Goal: Information Seeking & Learning: Learn about a topic

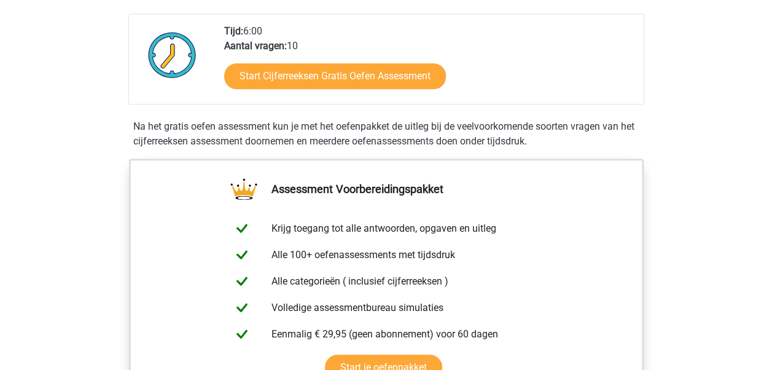
scroll to position [191, 0]
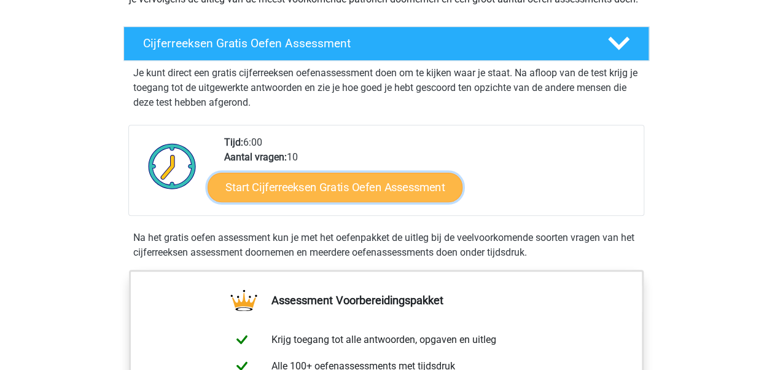
click at [373, 202] on link "Start Cijferreeksen Gratis Oefen Assessment" at bounding box center [335, 186] width 255 height 29
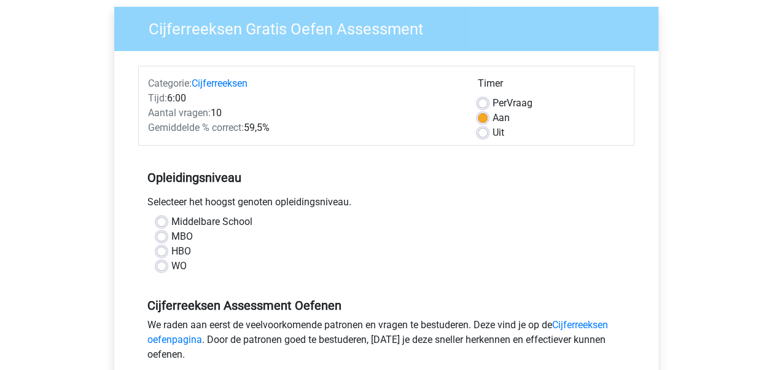
scroll to position [95, 0]
click at [171, 249] on label "HBO" at bounding box center [181, 250] width 20 height 15
click at [165, 249] on input "HBO" at bounding box center [162, 249] width 10 height 12
radio input "true"
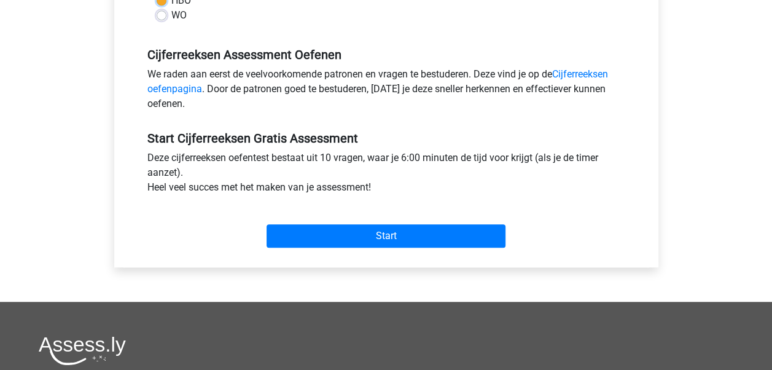
scroll to position [346, 0]
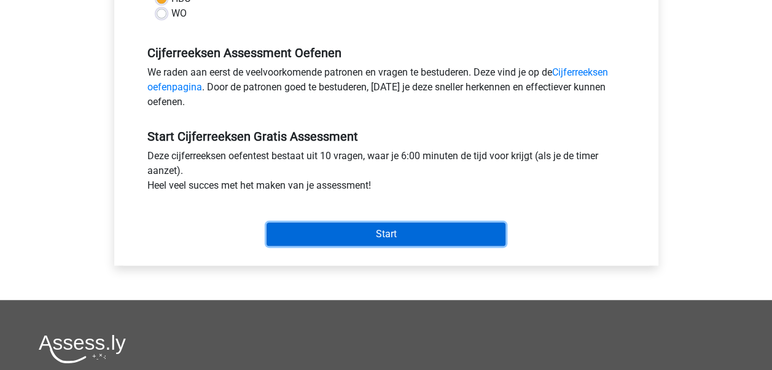
click at [330, 227] on input "Start" at bounding box center [386, 233] width 239 height 23
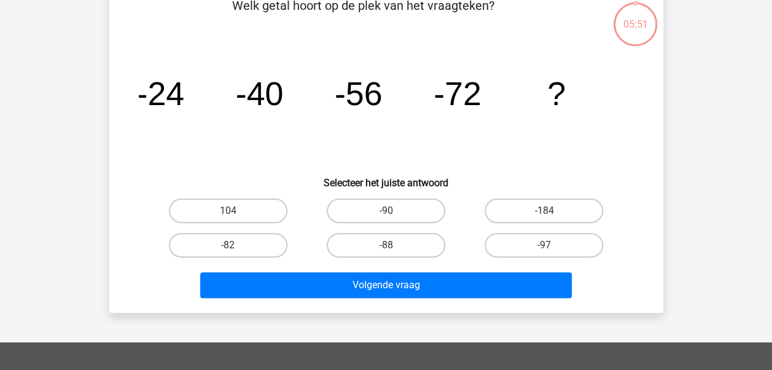
scroll to position [71, 0]
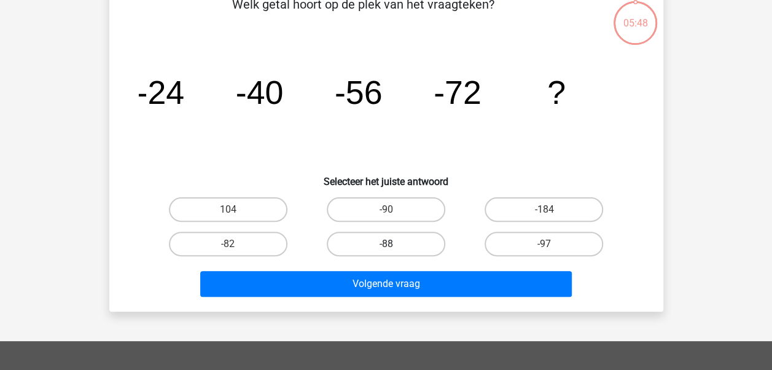
click at [398, 242] on label "-88" at bounding box center [386, 244] width 119 height 25
click at [394, 244] on input "-88" at bounding box center [390, 248] width 8 height 8
radio input "true"
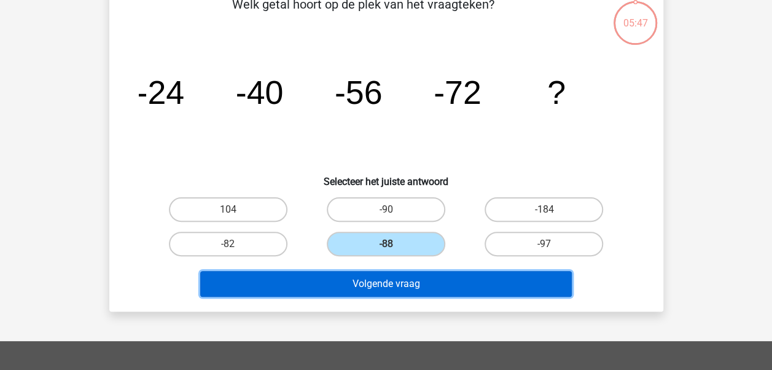
click at [420, 280] on button "Volgende vraag" at bounding box center [386, 284] width 372 height 26
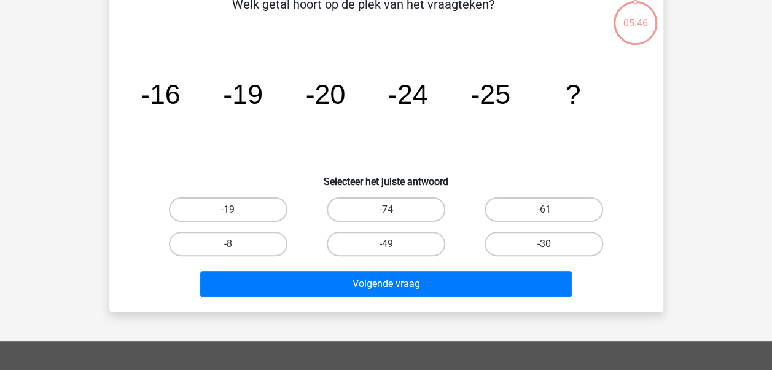
scroll to position [57, 0]
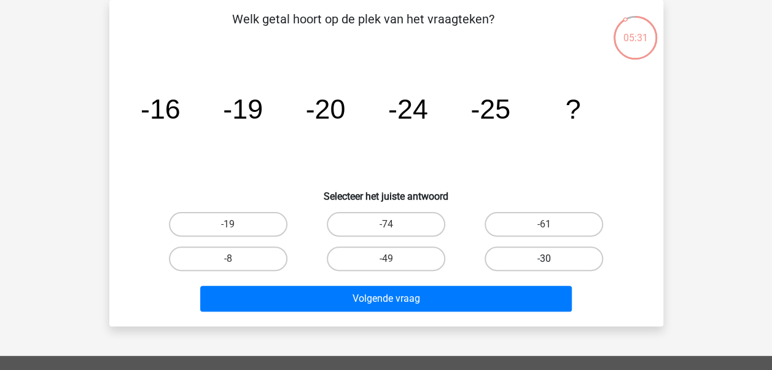
click at [511, 261] on label "-30" at bounding box center [544, 258] width 119 height 25
click at [544, 261] on input "-30" at bounding box center [548, 263] width 8 height 8
radio input "true"
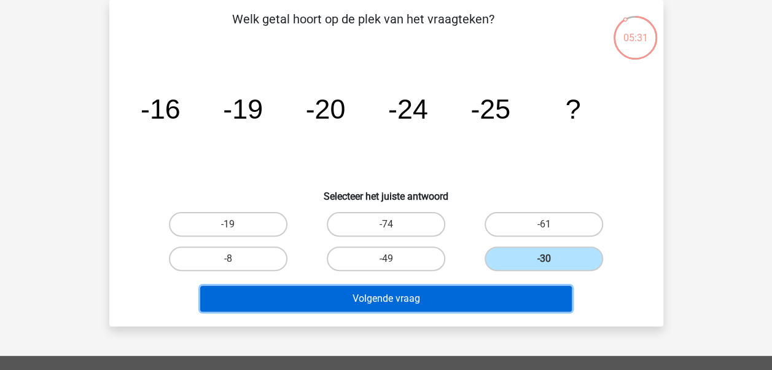
click at [495, 296] on button "Volgende vraag" at bounding box center [386, 299] width 372 height 26
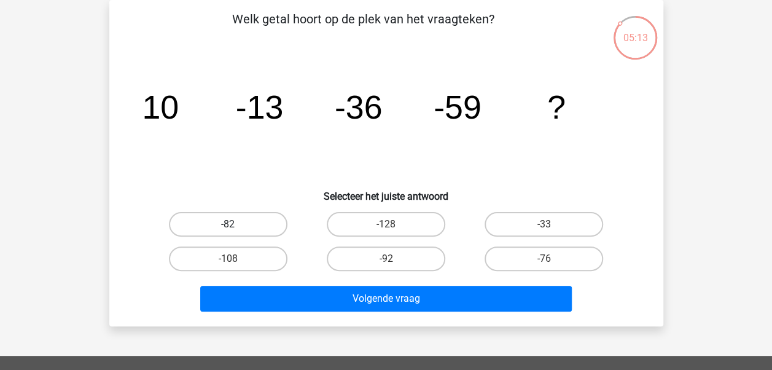
click at [213, 225] on label "-82" at bounding box center [228, 224] width 119 height 25
click at [228, 225] on input "-82" at bounding box center [232, 228] width 8 height 8
radio input "true"
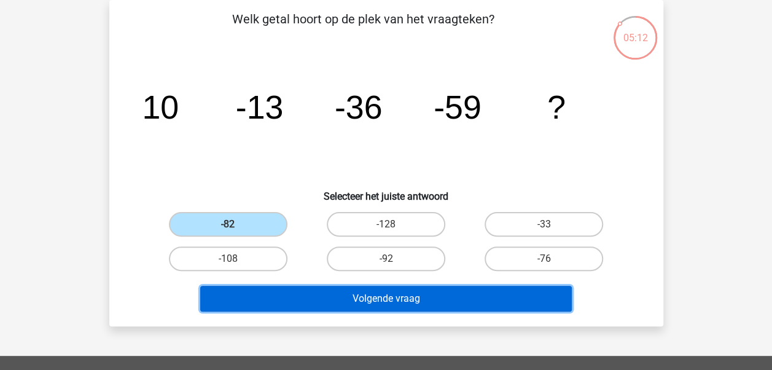
click at [382, 291] on button "Volgende vraag" at bounding box center [386, 299] width 372 height 26
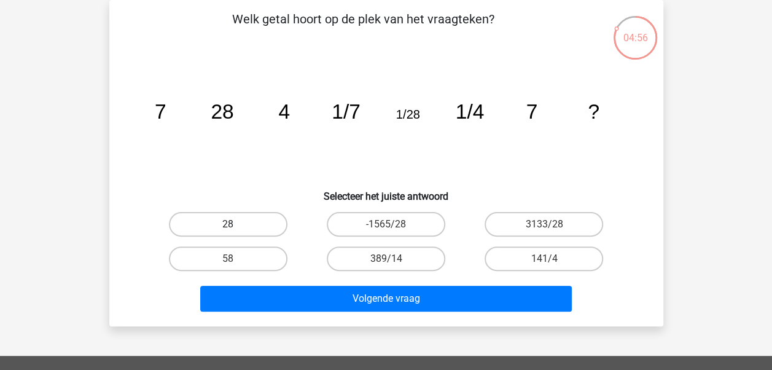
click at [257, 226] on label "28" at bounding box center [228, 224] width 119 height 25
click at [236, 226] on input "28" at bounding box center [232, 228] width 8 height 8
radio input "true"
click at [323, 283] on div "Volgende vraag" at bounding box center [386, 296] width 515 height 41
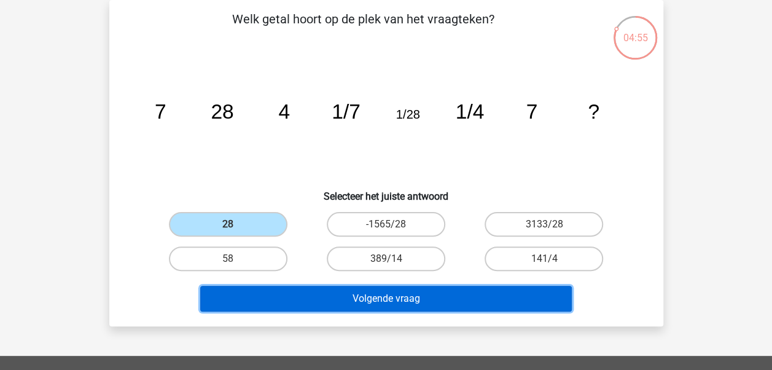
click at [339, 292] on button "Volgende vraag" at bounding box center [386, 299] width 372 height 26
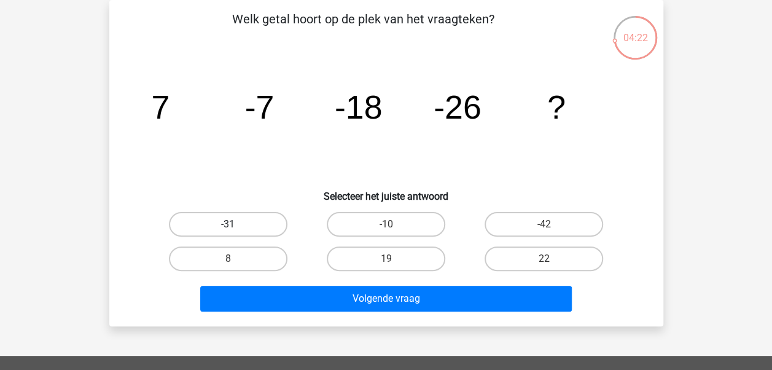
click at [232, 222] on label "-31" at bounding box center [228, 224] width 119 height 25
click at [232, 224] on input "-31" at bounding box center [232, 228] width 8 height 8
radio input "true"
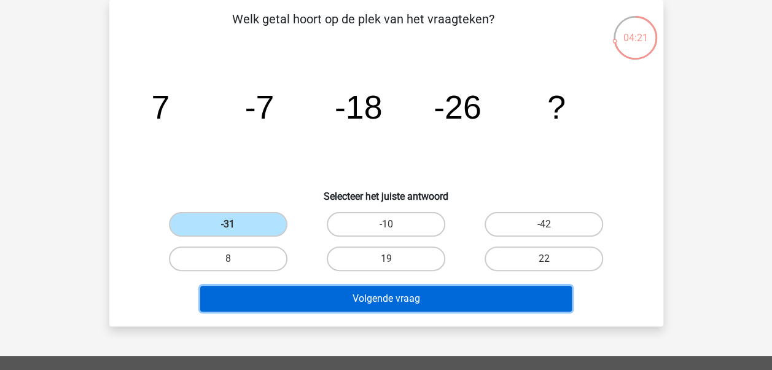
click at [318, 297] on button "Volgende vraag" at bounding box center [386, 299] width 372 height 26
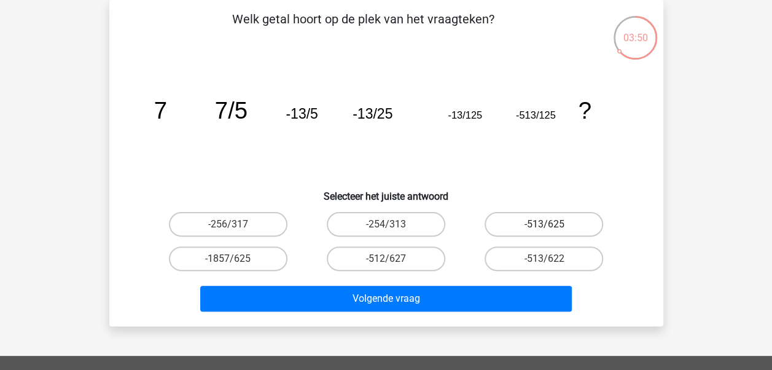
click at [558, 219] on label "-513/625" at bounding box center [544, 224] width 119 height 25
click at [552, 224] on input "-513/625" at bounding box center [548, 228] width 8 height 8
radio input "true"
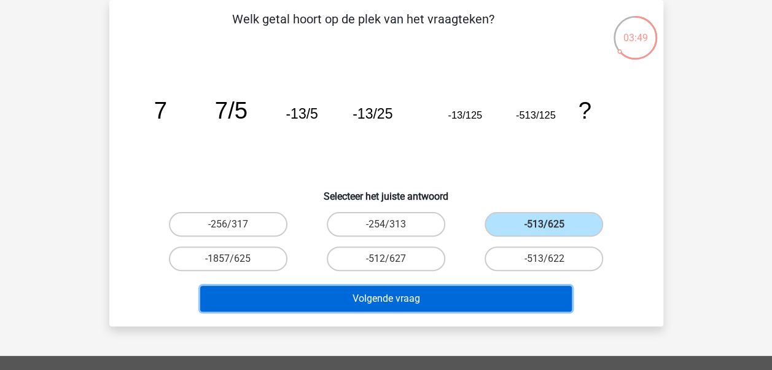
click at [518, 310] on button "Volgende vraag" at bounding box center [386, 299] width 372 height 26
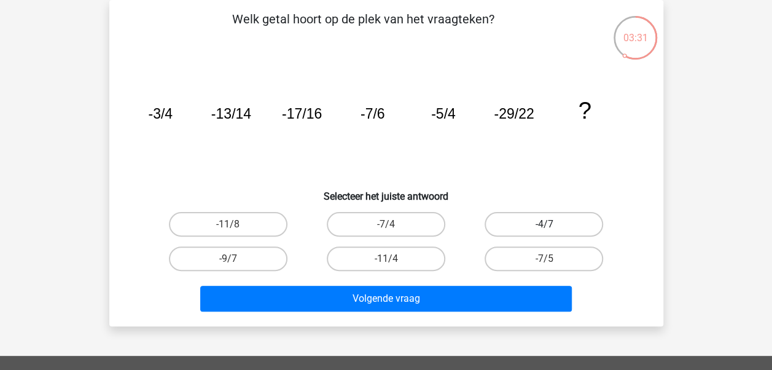
click at [528, 229] on label "-4/7" at bounding box center [544, 224] width 119 height 25
click at [544, 229] on input "-4/7" at bounding box center [548, 228] width 8 height 8
radio input "true"
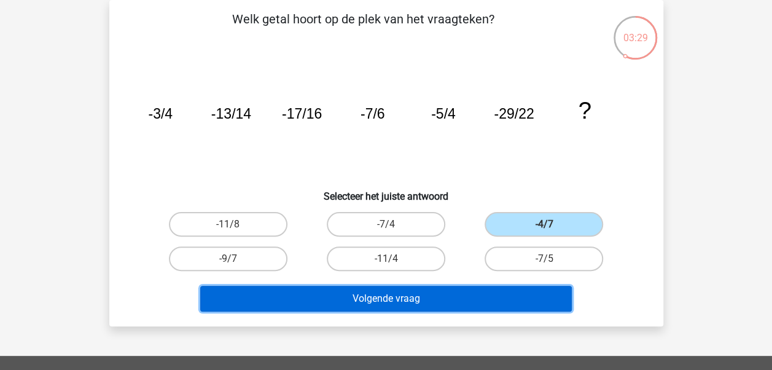
click at [521, 308] on button "Volgende vraag" at bounding box center [386, 299] width 372 height 26
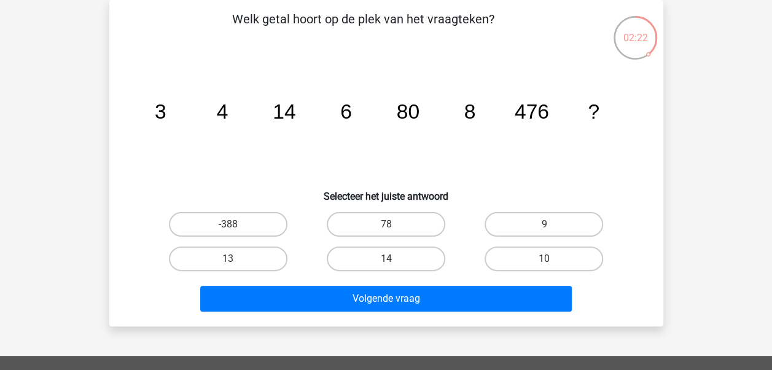
click at [546, 261] on input "10" at bounding box center [548, 263] width 8 height 8
radio input "true"
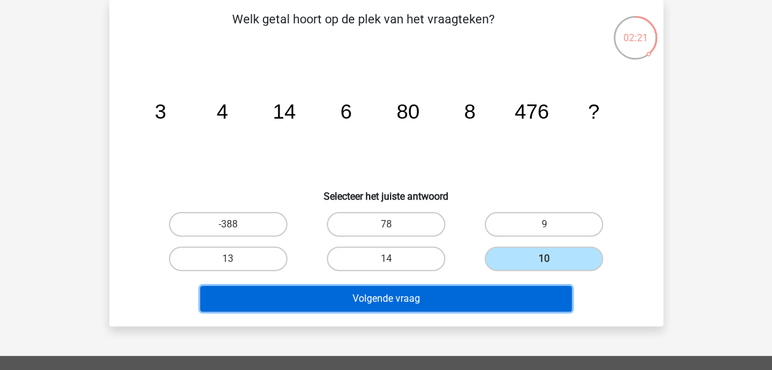
click at [479, 304] on button "Volgende vraag" at bounding box center [386, 299] width 372 height 26
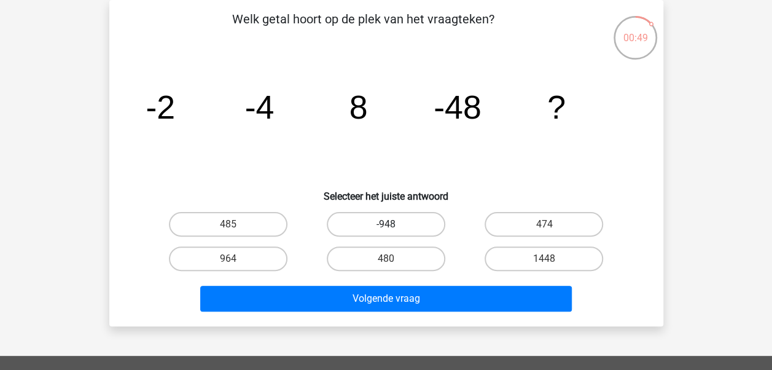
click at [356, 221] on label "-948" at bounding box center [386, 224] width 119 height 25
click at [386, 224] on input "-948" at bounding box center [390, 228] width 8 height 8
radio input "true"
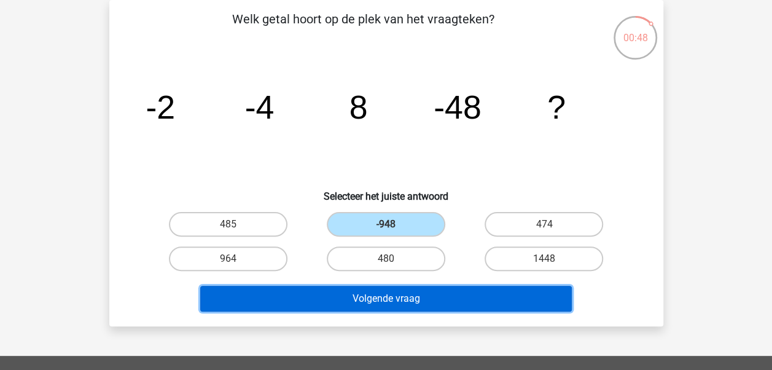
click at [426, 296] on button "Volgende vraag" at bounding box center [386, 299] width 372 height 26
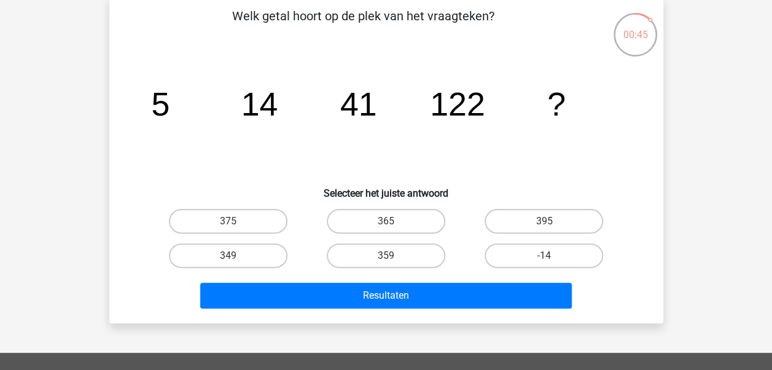
scroll to position [60, 0]
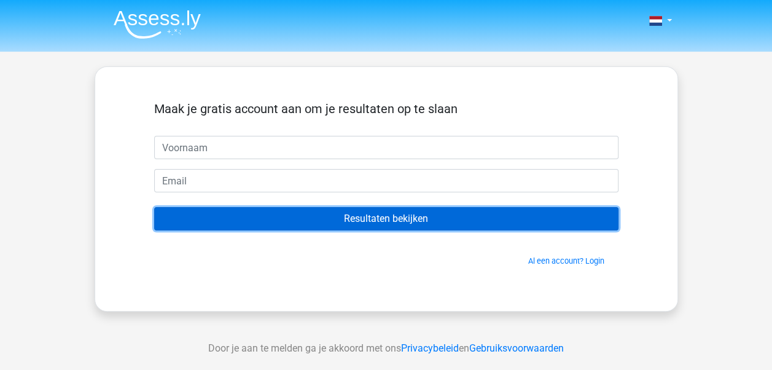
click at [516, 229] on input "Resultaten bekijken" at bounding box center [386, 218] width 464 height 23
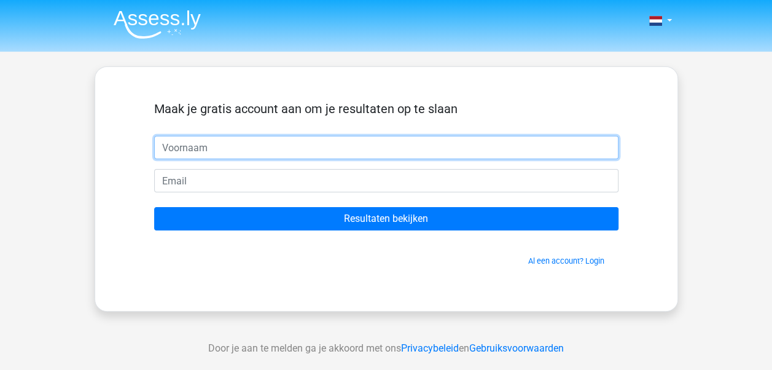
click at [448, 139] on input "text" at bounding box center [386, 147] width 464 height 23
type input "julie"
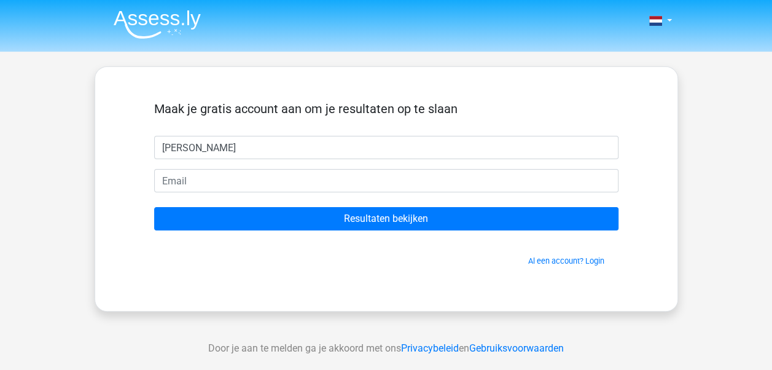
type input "[EMAIL_ADDRESS][DOMAIN_NAME]"
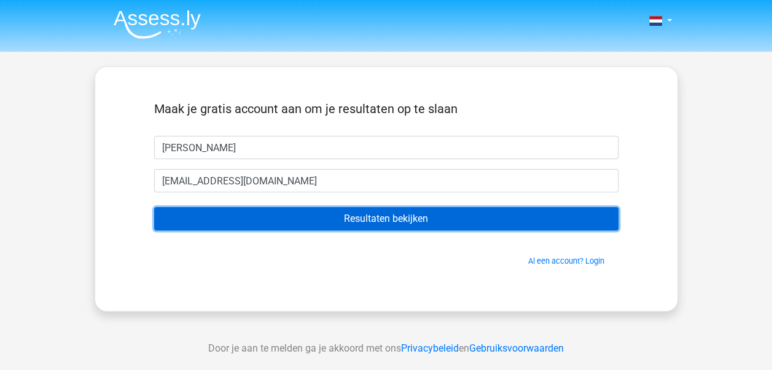
click at [319, 225] on input "Resultaten bekijken" at bounding box center [386, 218] width 464 height 23
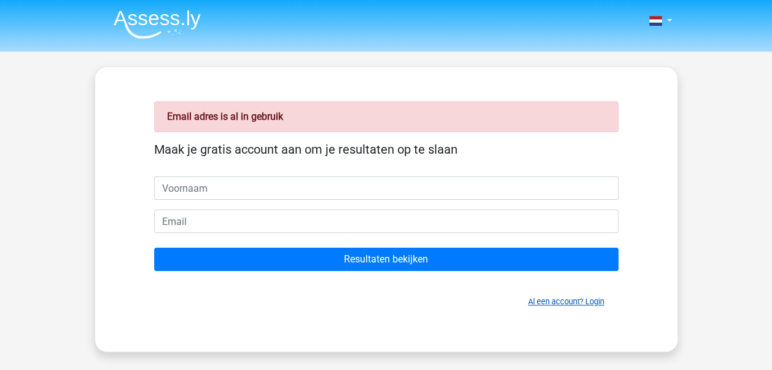
click at [544, 299] on link "Al een account? Login" at bounding box center [566, 301] width 76 height 9
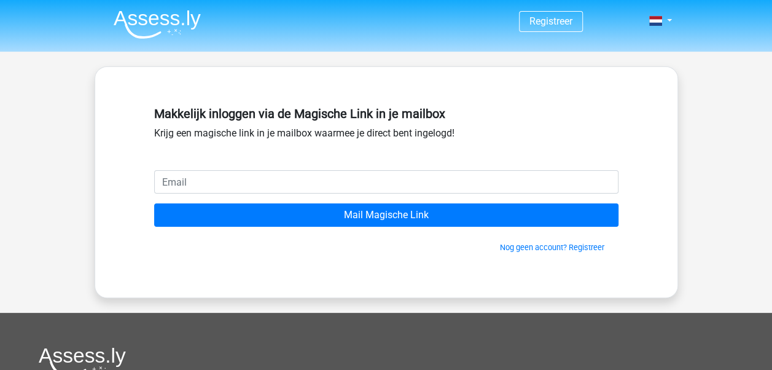
click at [323, 189] on input "email" at bounding box center [386, 181] width 464 height 23
type input "[EMAIL_ADDRESS][DOMAIN_NAME]"
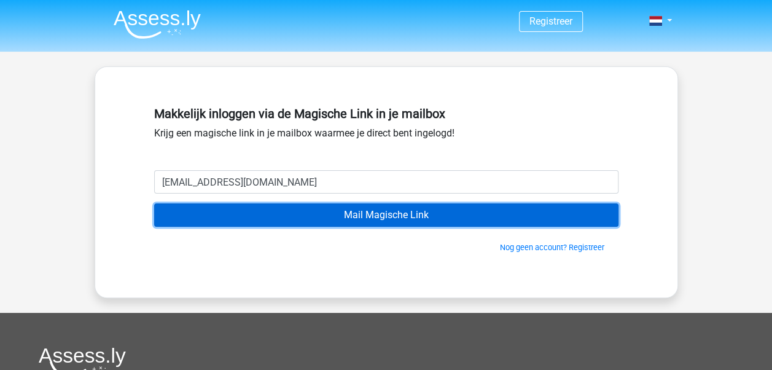
click at [359, 225] on input "Mail Magische Link" at bounding box center [386, 214] width 464 height 23
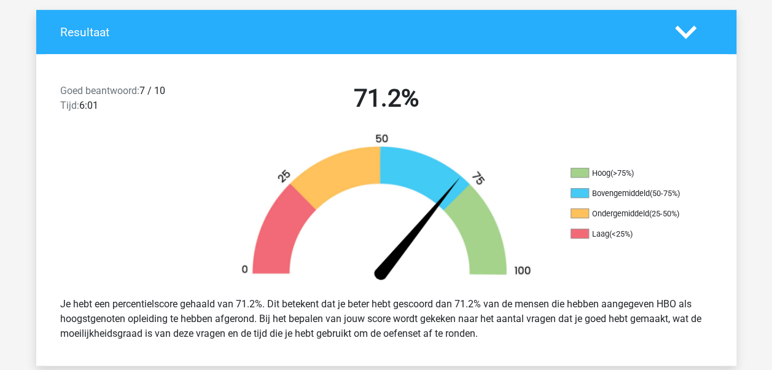
scroll to position [323, 0]
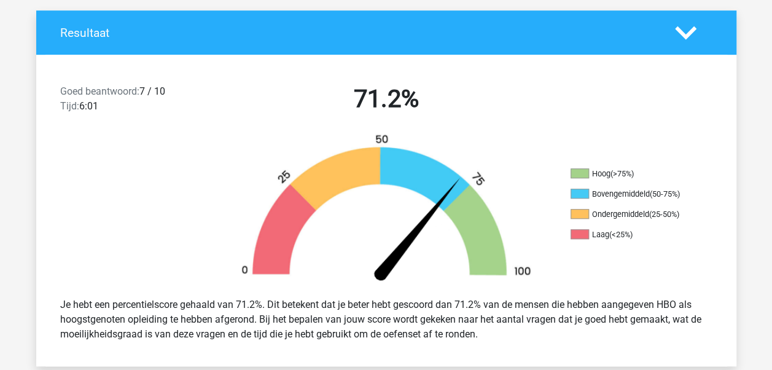
click at [689, 37] on icon at bounding box center [686, 33] width 22 height 22
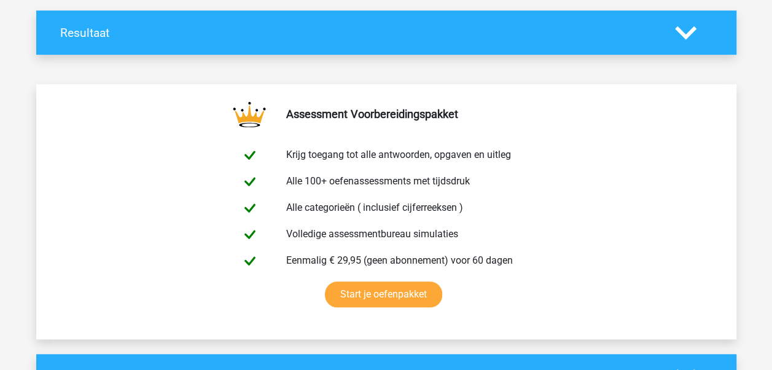
click at [689, 37] on icon at bounding box center [686, 33] width 22 height 22
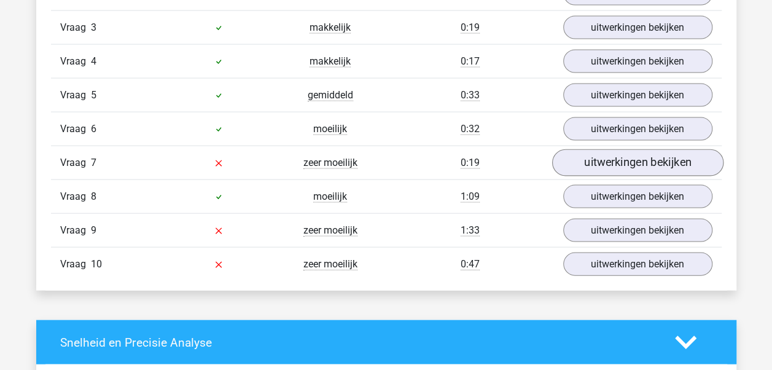
scroll to position [1162, 0]
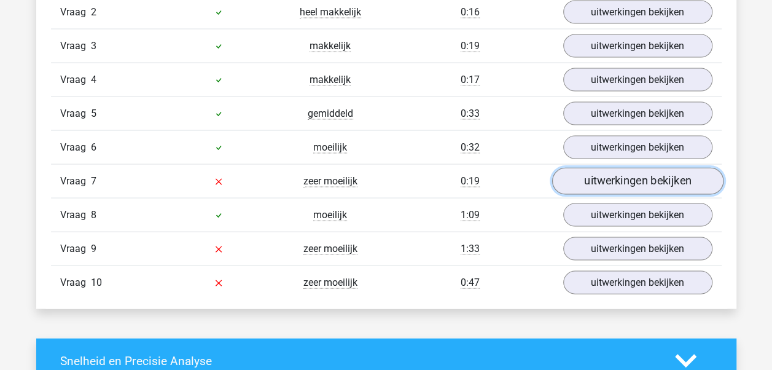
click at [617, 187] on link "uitwerkingen bekijken" at bounding box center [637, 181] width 171 height 27
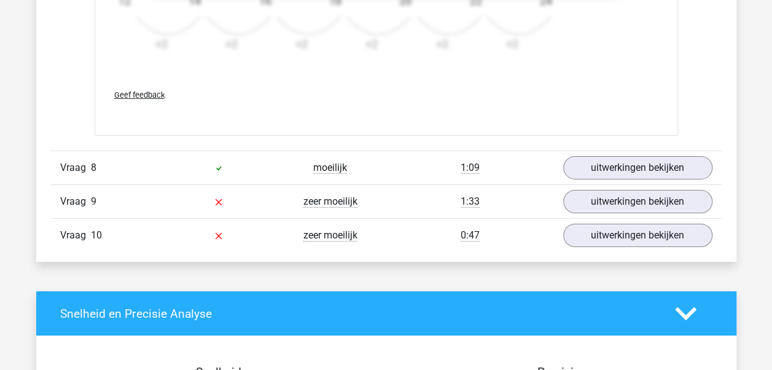
scroll to position [1968, 0]
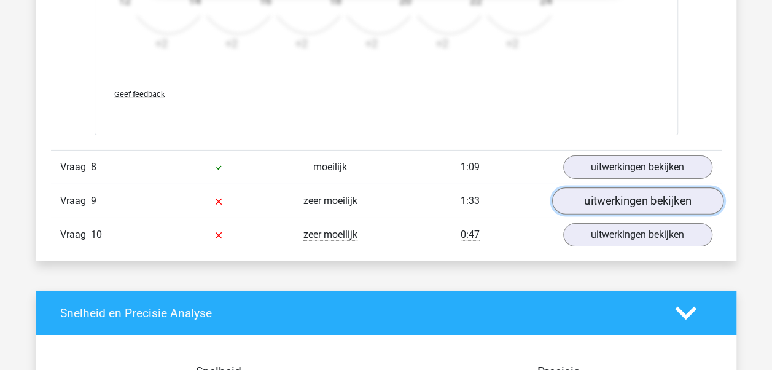
click at [600, 192] on link "uitwerkingen bekijken" at bounding box center [637, 200] width 171 height 27
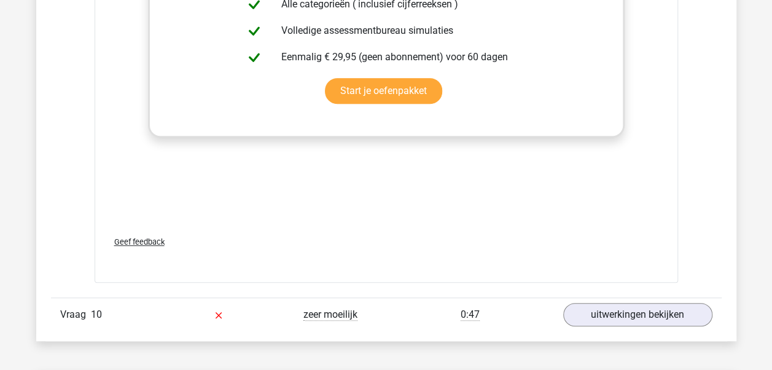
scroll to position [2842, 0]
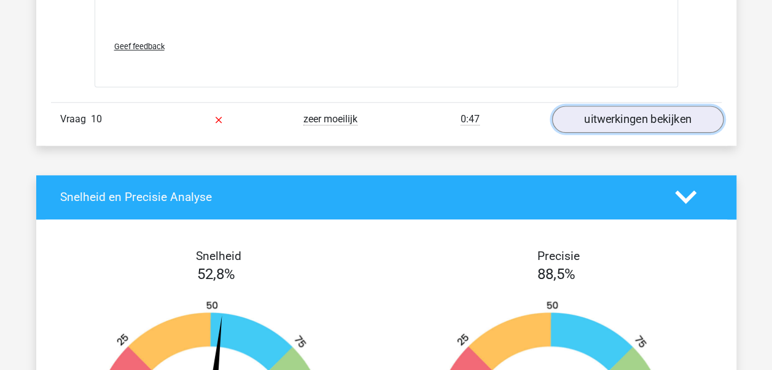
click at [601, 117] on link "uitwerkingen bekijken" at bounding box center [637, 119] width 171 height 27
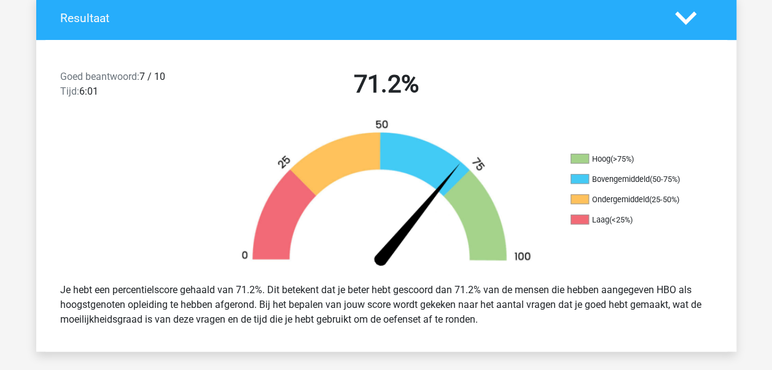
scroll to position [0, 0]
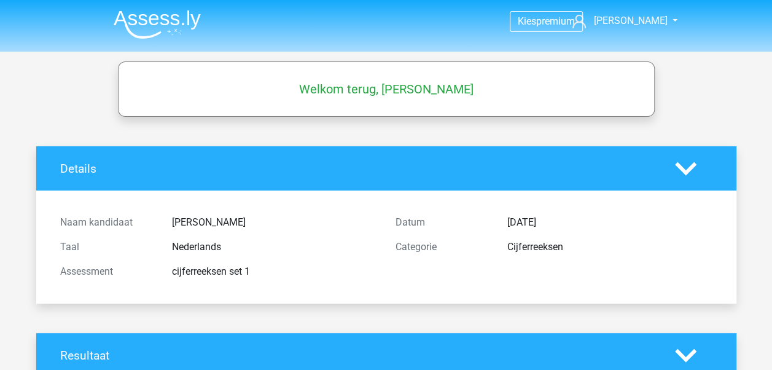
click at [506, 92] on h5 "Welkom terug, julie" at bounding box center [386, 89] width 525 height 15
click at [160, 27] on img at bounding box center [157, 24] width 87 height 29
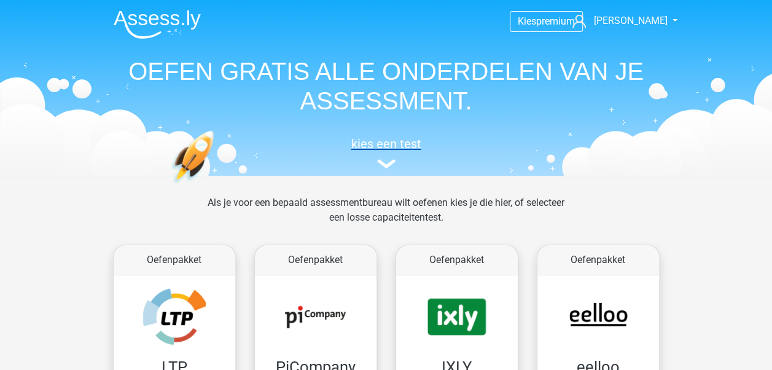
click at [388, 144] on h5 "kies een test" at bounding box center [386, 143] width 565 height 15
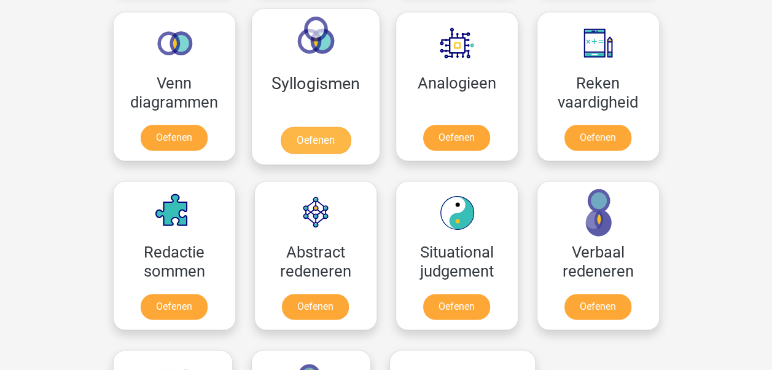
scroll to position [735, 0]
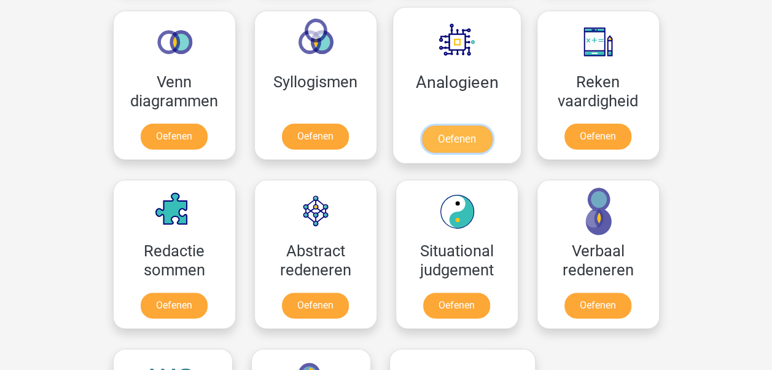
click at [465, 133] on link "Oefenen" at bounding box center [456, 138] width 70 height 27
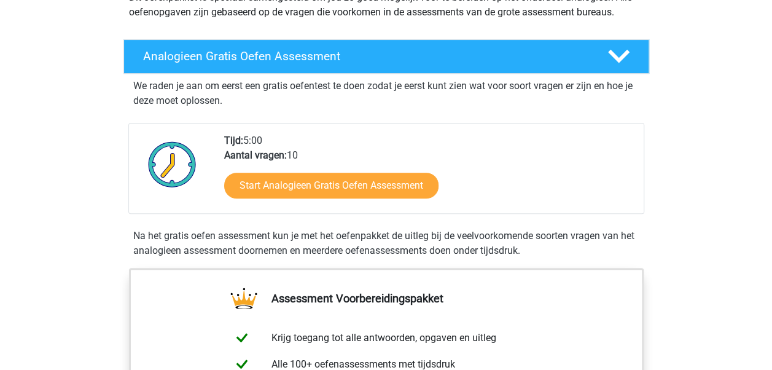
scroll to position [165, 0]
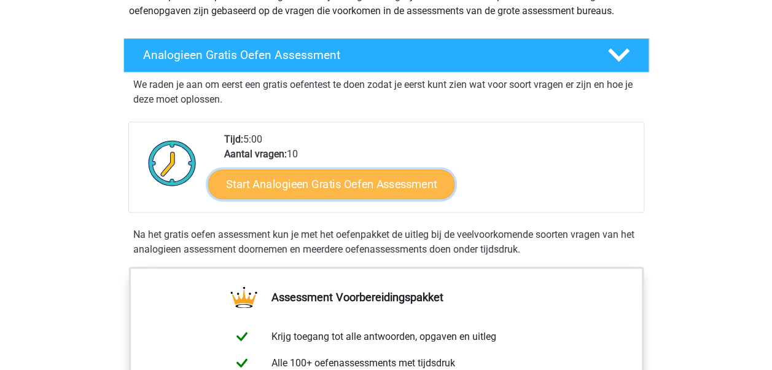
click at [370, 174] on link "Start Analogieen Gratis Oefen Assessment" at bounding box center [331, 183] width 246 height 29
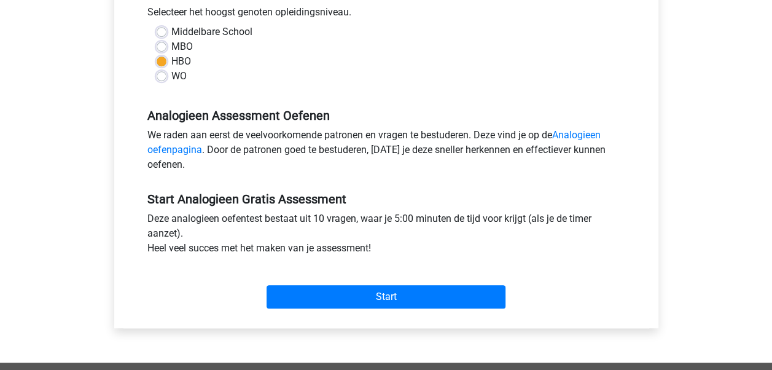
scroll to position [284, 0]
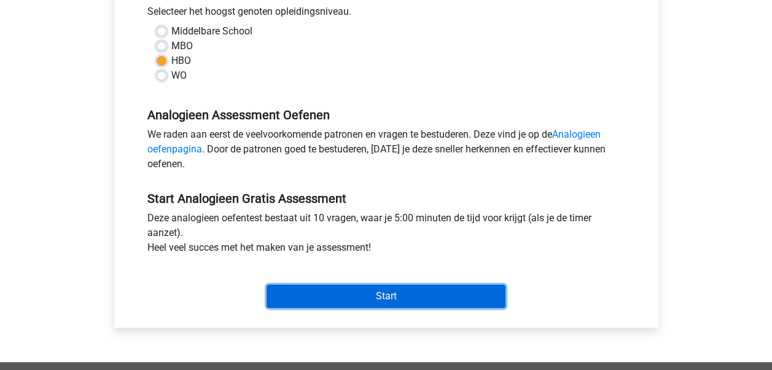
click at [374, 301] on input "Start" at bounding box center [386, 295] width 239 height 23
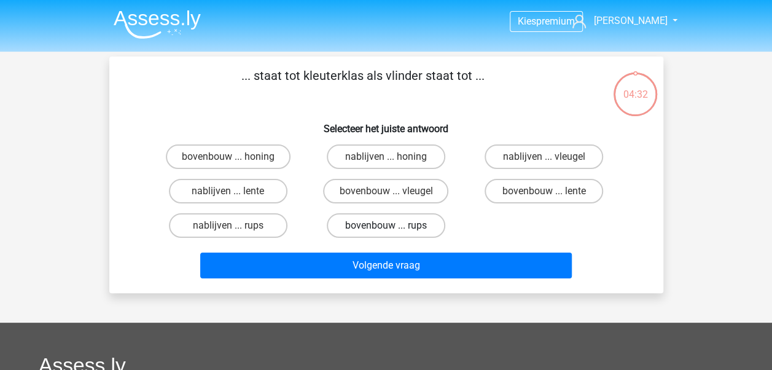
click at [393, 225] on label "bovenbouw ... rups" at bounding box center [386, 225] width 119 height 25
click at [393, 225] on input "bovenbouw ... rups" at bounding box center [390, 229] width 8 height 8
radio input "true"
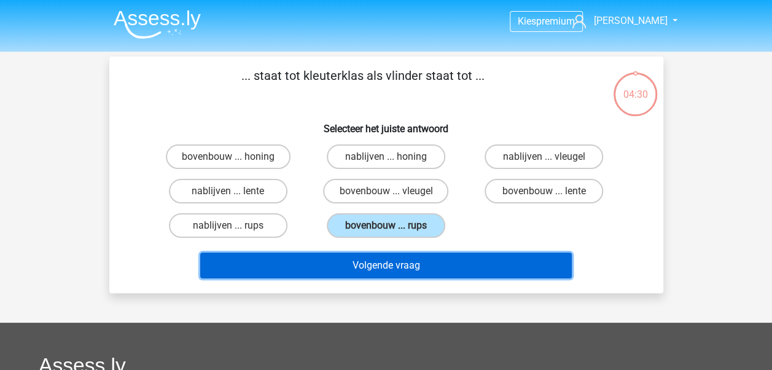
click at [437, 267] on button "Volgende vraag" at bounding box center [386, 265] width 372 height 26
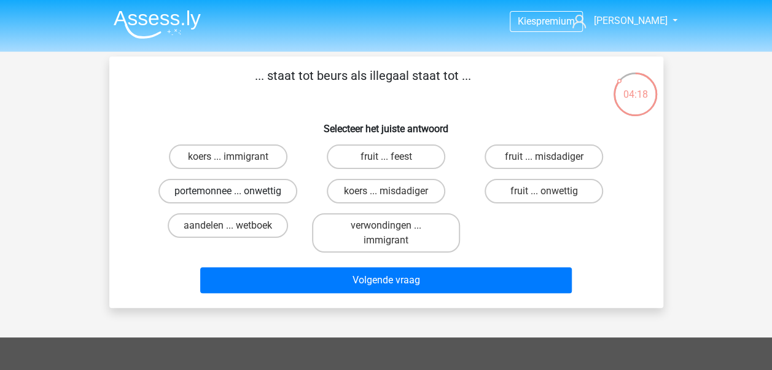
click at [265, 183] on label "portemonnee ... onwettig" at bounding box center [228, 191] width 139 height 25
click at [236, 191] on input "portemonnee ... onwettig" at bounding box center [232, 195] width 8 height 8
radio input "true"
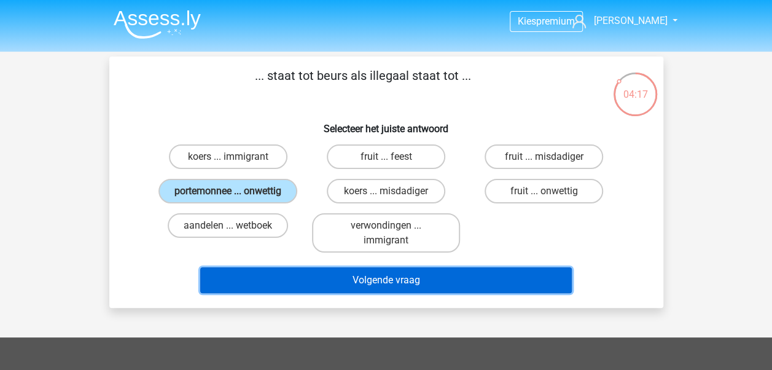
click at [307, 285] on button "Volgende vraag" at bounding box center [386, 280] width 372 height 26
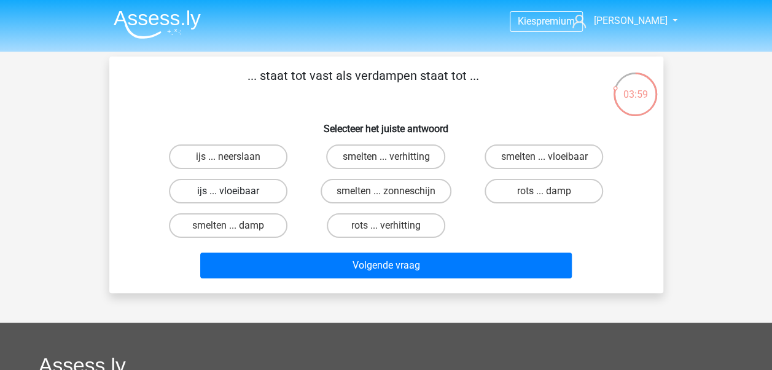
click at [258, 193] on label "ijs ... vloeibaar" at bounding box center [228, 191] width 119 height 25
click at [236, 193] on input "ijs ... vloeibaar" at bounding box center [232, 195] width 8 height 8
radio input "true"
click at [541, 151] on label "smelten ... vloeibaar" at bounding box center [544, 156] width 119 height 25
click at [544, 157] on input "smelten ... vloeibaar" at bounding box center [548, 161] width 8 height 8
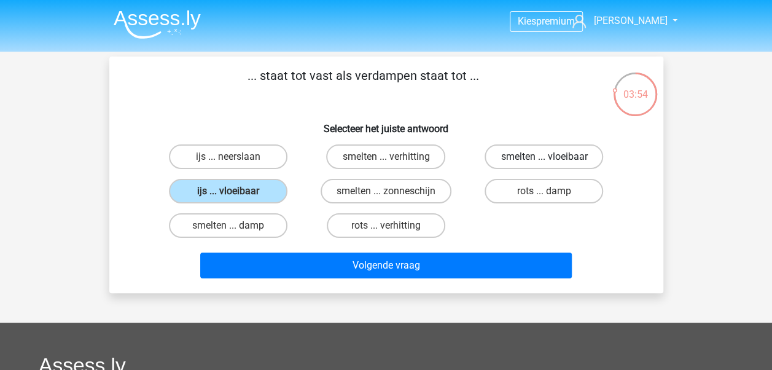
radio input "true"
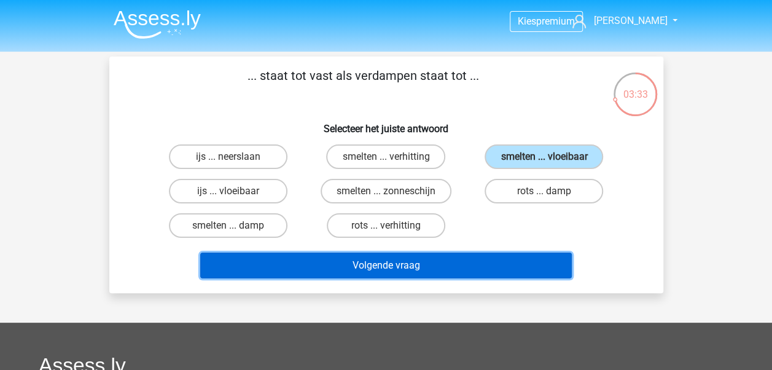
click at [437, 262] on button "Volgende vraag" at bounding box center [386, 265] width 372 height 26
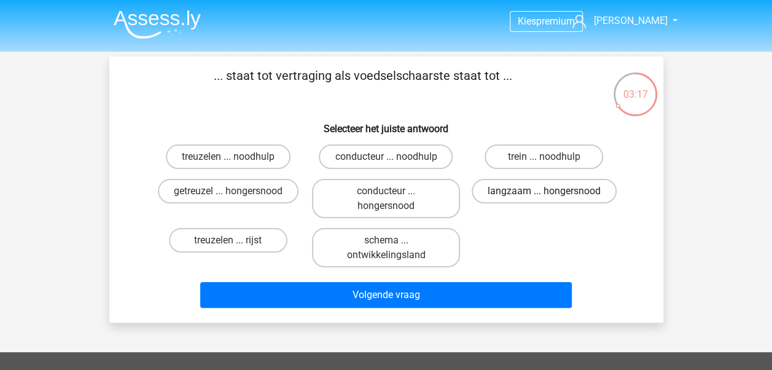
click at [537, 189] on label "langzaam ... hongersnood" at bounding box center [544, 191] width 145 height 25
click at [544, 191] on input "langzaam ... hongersnood" at bounding box center [548, 195] width 8 height 8
radio input "true"
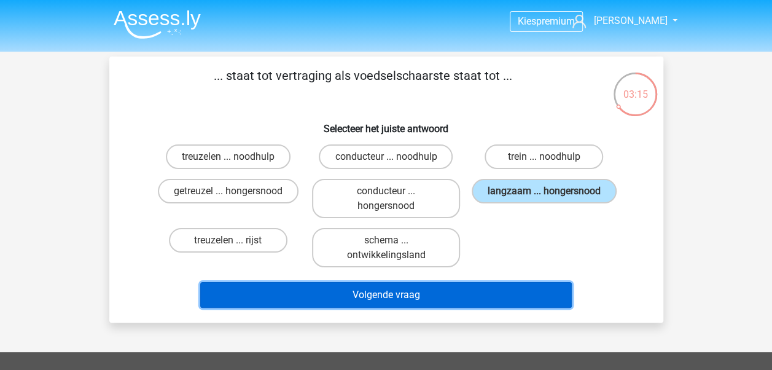
click at [490, 292] on button "Volgende vraag" at bounding box center [386, 295] width 372 height 26
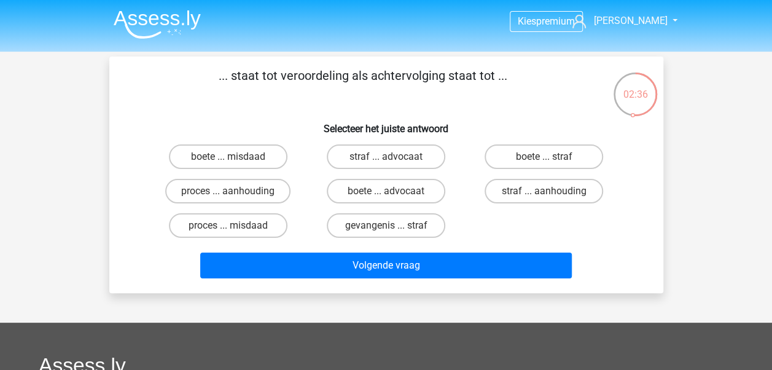
click at [229, 196] on input "proces ... aanhouding" at bounding box center [232, 195] width 8 height 8
radio input "true"
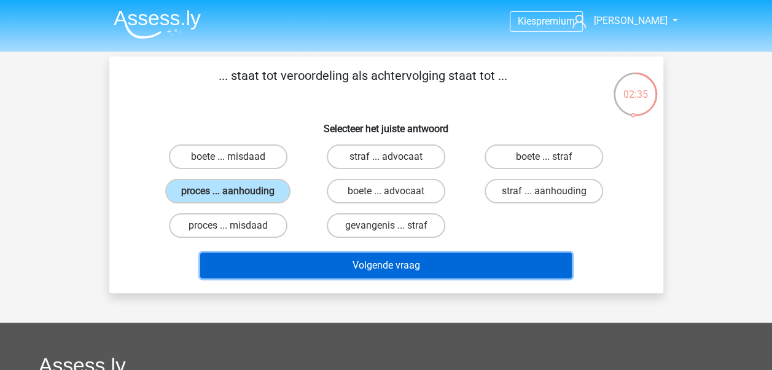
click at [377, 266] on button "Volgende vraag" at bounding box center [386, 265] width 372 height 26
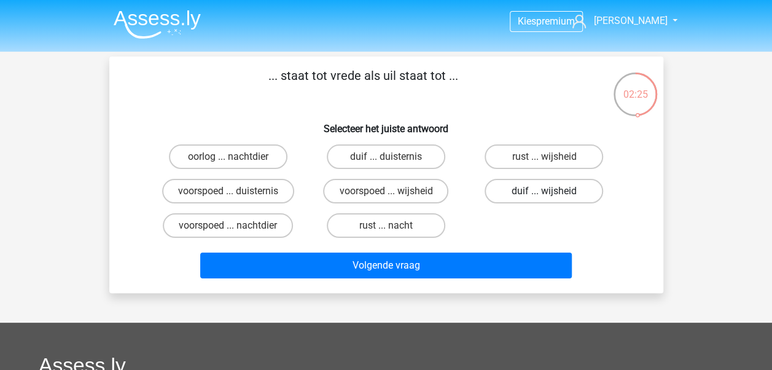
click at [526, 187] on label "duif ... wijsheid" at bounding box center [544, 191] width 119 height 25
click at [544, 191] on input "duif ... wijsheid" at bounding box center [548, 195] width 8 height 8
radio input "true"
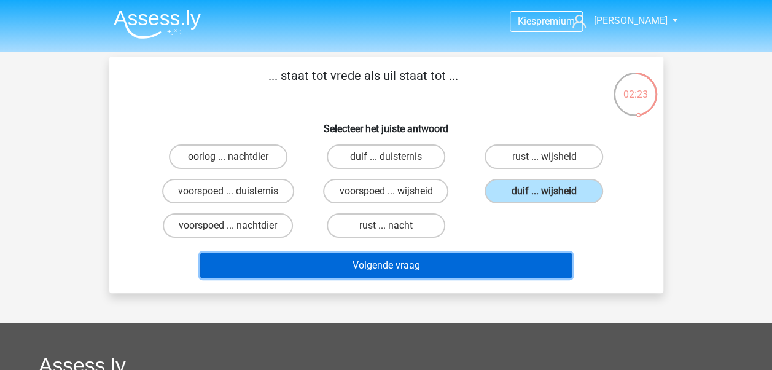
click at [506, 267] on button "Volgende vraag" at bounding box center [386, 265] width 372 height 26
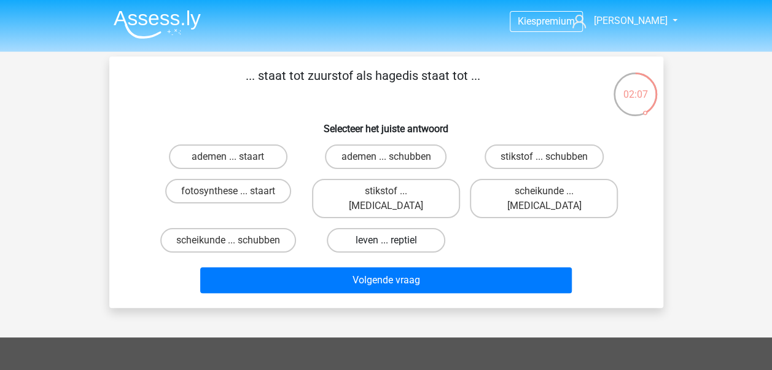
click at [412, 228] on label "leven ... reptiel" at bounding box center [386, 240] width 119 height 25
click at [394, 240] on input "leven ... reptiel" at bounding box center [390, 244] width 8 height 8
radio input "true"
click at [361, 157] on label "ademen ... schubben" at bounding box center [386, 156] width 122 height 25
click at [386, 157] on input "ademen ... schubben" at bounding box center [390, 161] width 8 height 8
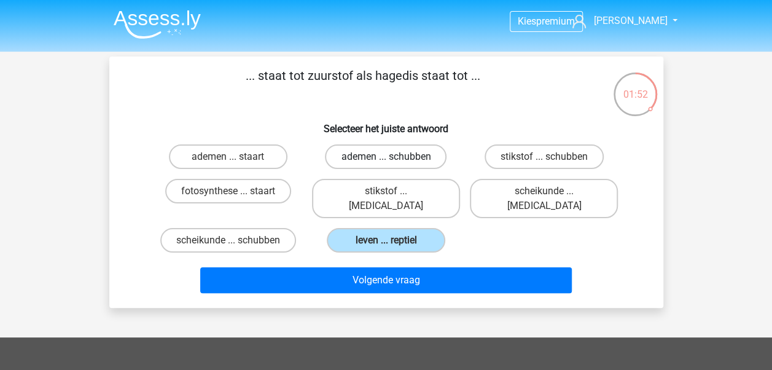
radio input "true"
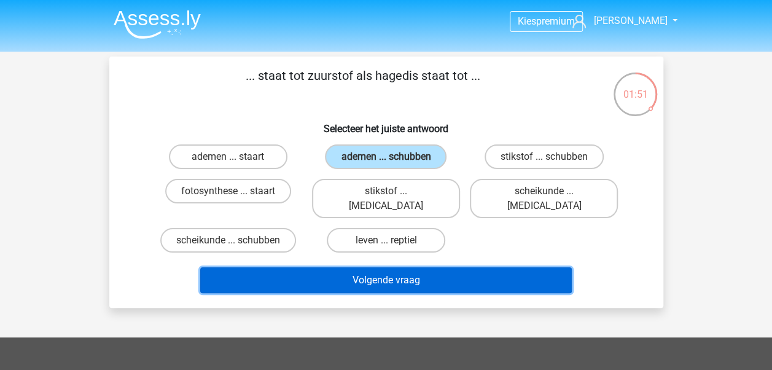
click at [416, 267] on button "Volgende vraag" at bounding box center [386, 280] width 372 height 26
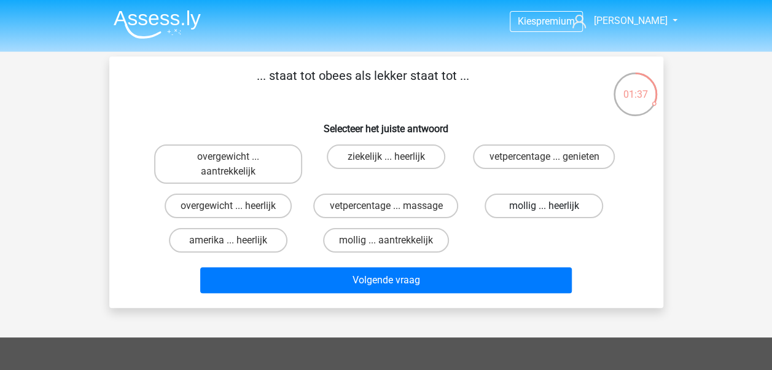
click at [531, 209] on label "mollig ... heerlijk" at bounding box center [544, 206] width 119 height 25
click at [544, 209] on input "mollig ... heerlijk" at bounding box center [548, 210] width 8 height 8
radio input "true"
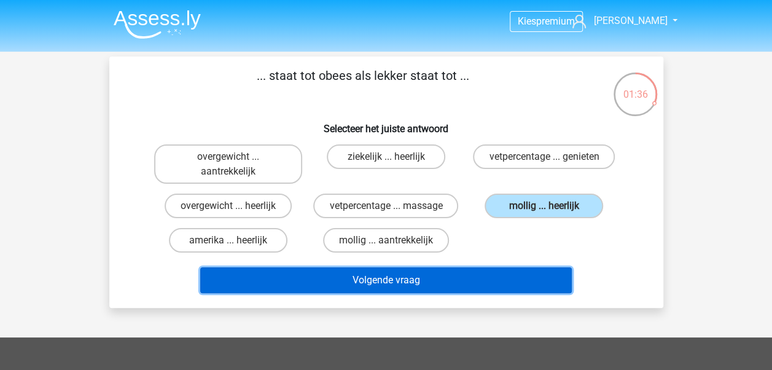
click at [495, 272] on button "Volgende vraag" at bounding box center [386, 280] width 372 height 26
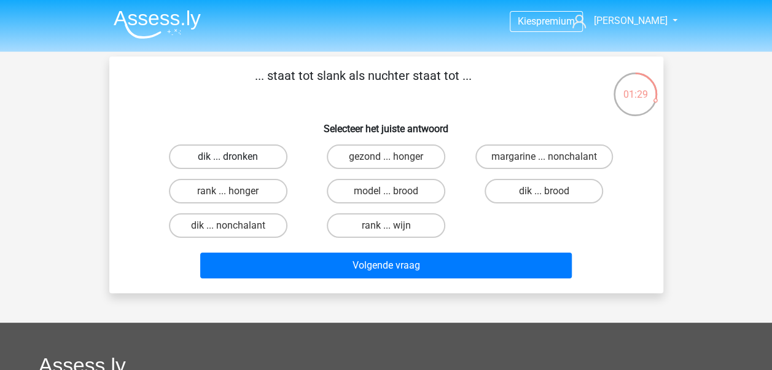
click at [249, 150] on label "dik ... dronken" at bounding box center [228, 156] width 119 height 25
click at [236, 157] on input "dik ... dronken" at bounding box center [232, 161] width 8 height 8
radio input "true"
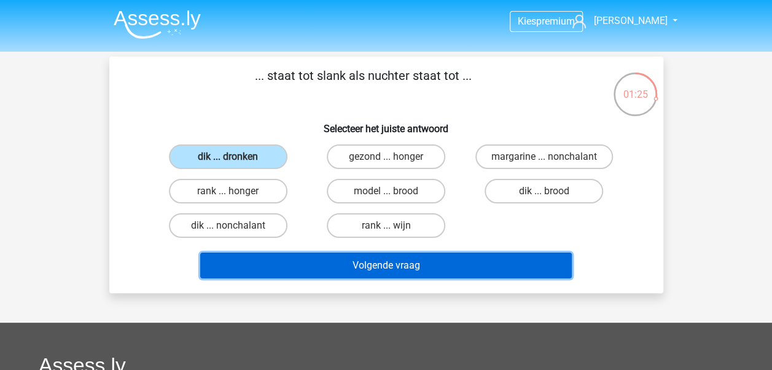
click at [326, 259] on button "Volgende vraag" at bounding box center [386, 265] width 372 height 26
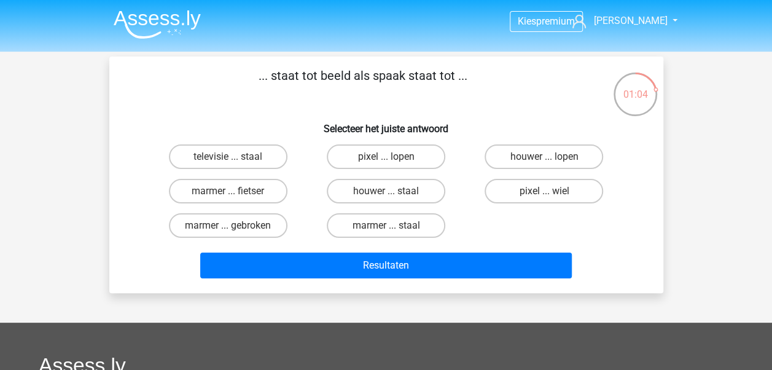
click at [544, 194] on input "pixel ... wiel" at bounding box center [548, 195] width 8 height 8
radio input "true"
click at [507, 281] on div "Resultaten" at bounding box center [386, 267] width 474 height 31
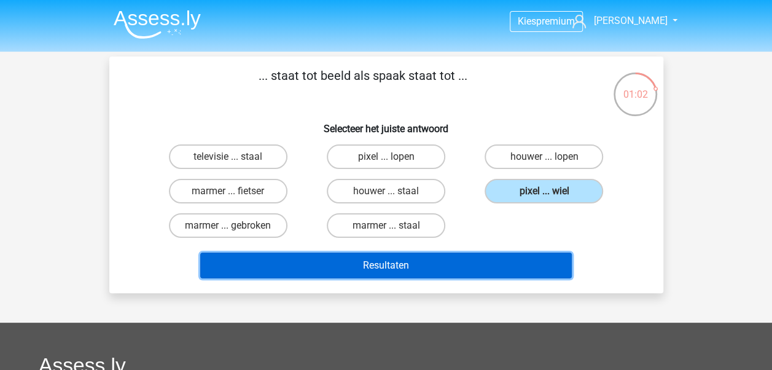
click at [510, 278] on button "Resultaten" at bounding box center [386, 265] width 372 height 26
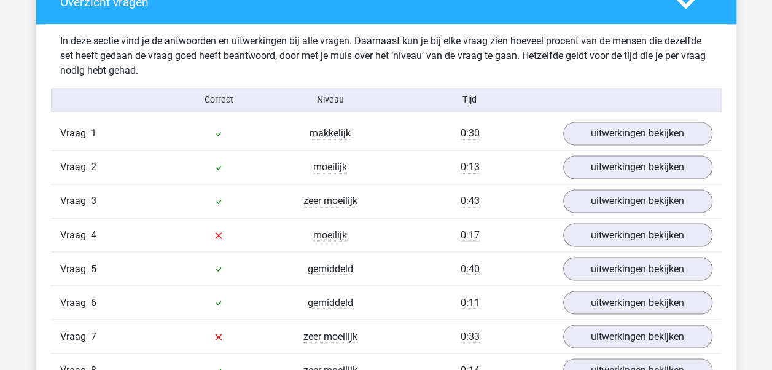
scroll to position [1043, 0]
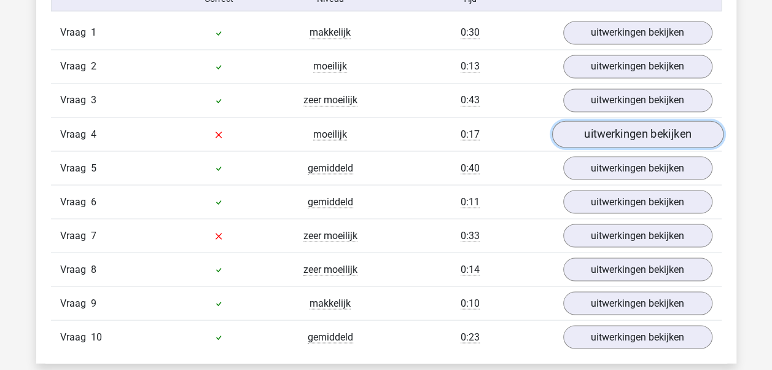
click at [609, 125] on link "uitwerkingen bekijken" at bounding box center [637, 134] width 171 height 27
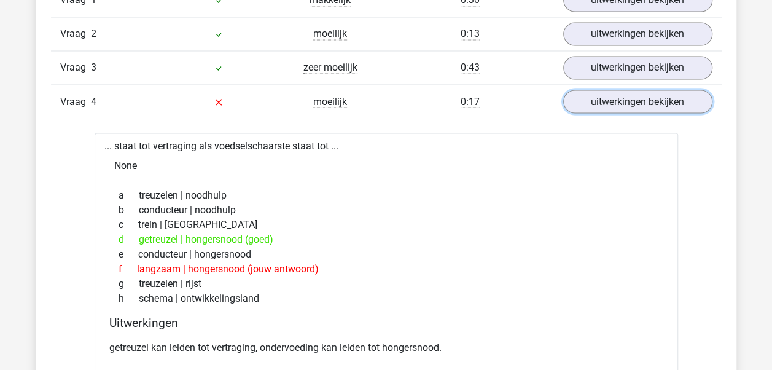
scroll to position [1078, 0]
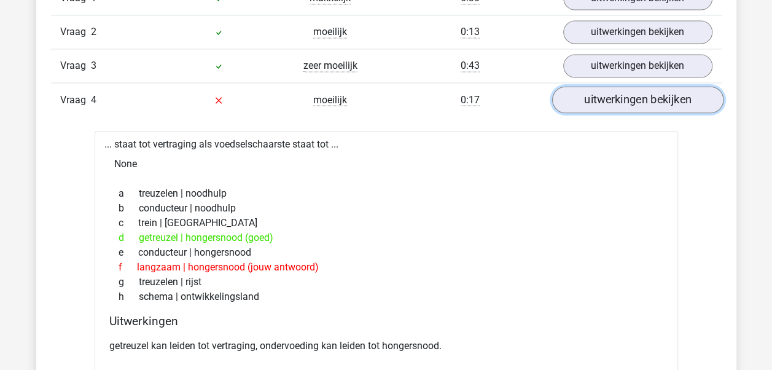
click at [630, 92] on link "uitwerkingen bekijken" at bounding box center [637, 100] width 171 height 27
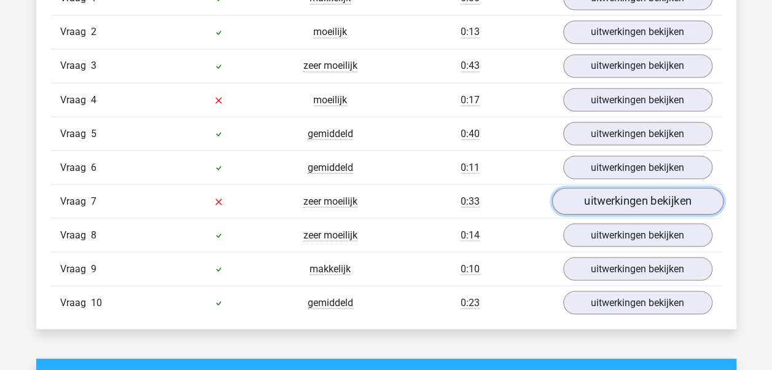
click at [619, 194] on link "uitwerkingen bekijken" at bounding box center [637, 201] width 171 height 27
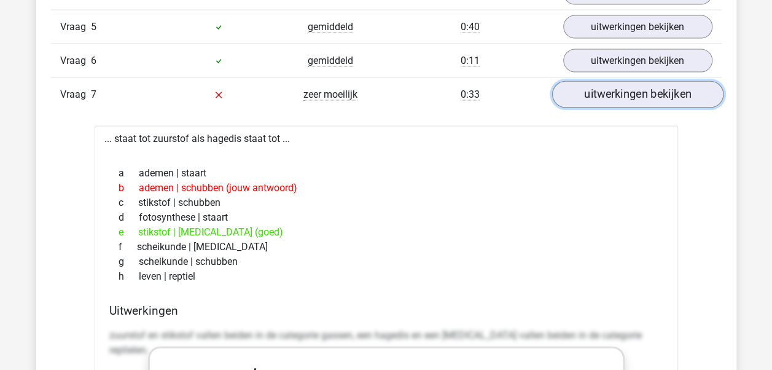
scroll to position [1184, 0]
click at [644, 88] on link "uitwerkingen bekijken" at bounding box center [637, 94] width 171 height 27
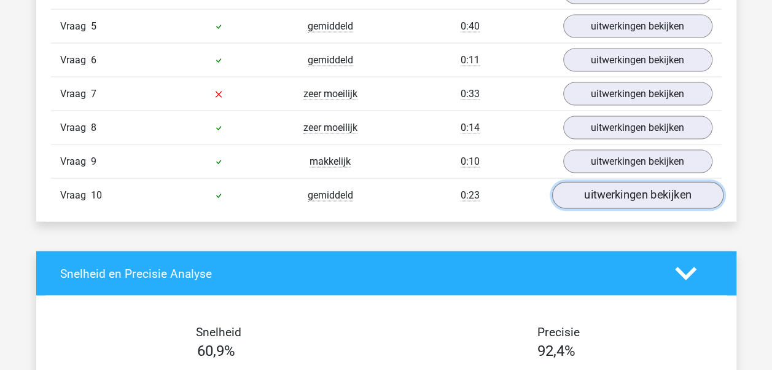
click at [623, 188] on link "uitwerkingen bekijken" at bounding box center [637, 195] width 171 height 27
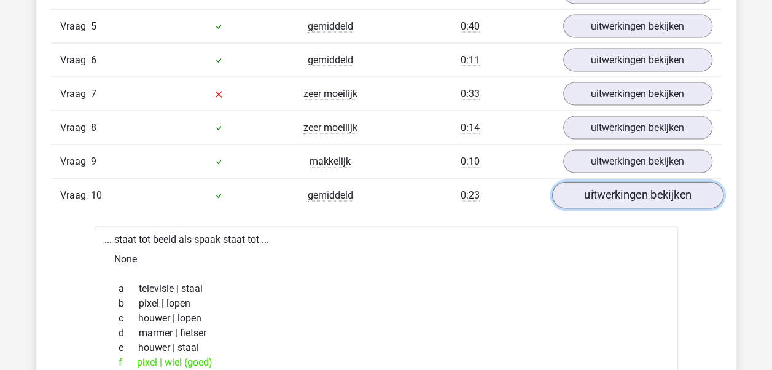
scroll to position [1219, 0]
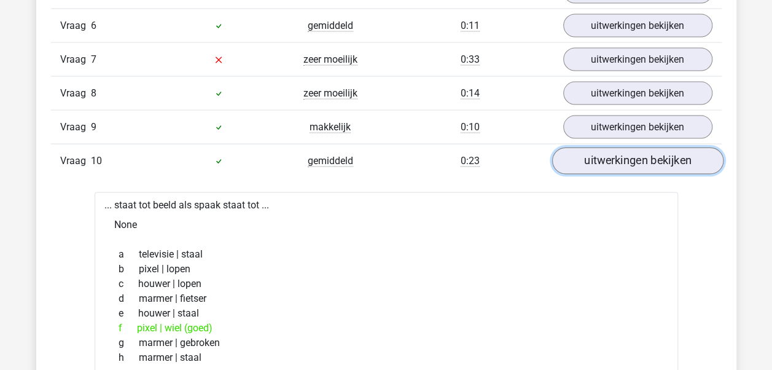
click at [632, 163] on link "uitwerkingen bekijken" at bounding box center [637, 161] width 171 height 27
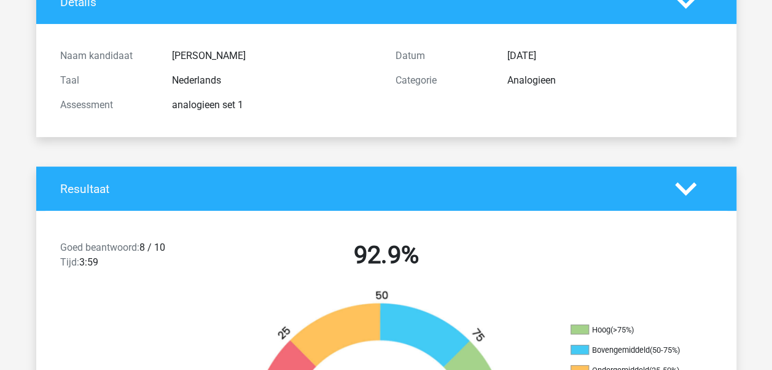
scroll to position [0, 0]
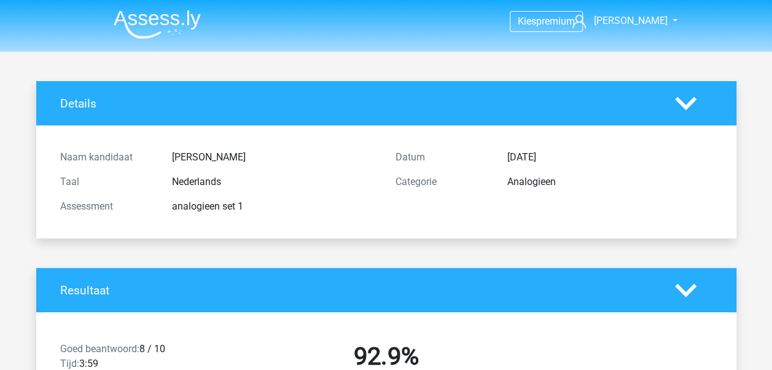
click at [154, 22] on img at bounding box center [157, 24] width 87 height 29
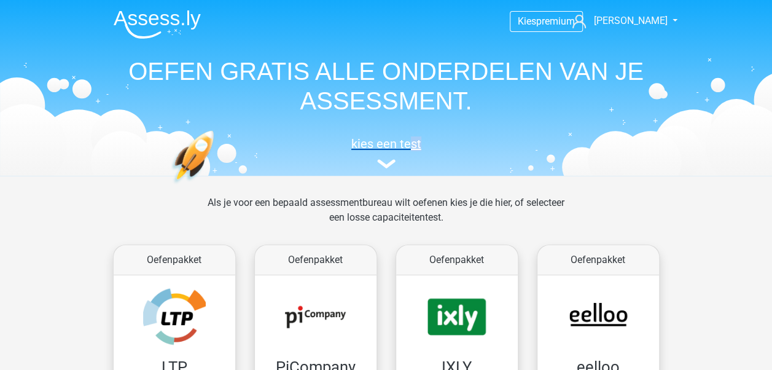
drag, startPoint x: 401, startPoint y: 154, endPoint x: 409, endPoint y: 143, distance: 13.5
click at [409, 143] on div "kies een test" at bounding box center [386, 150] width 565 height 41
click at [409, 143] on h5 "kies een test" at bounding box center [386, 143] width 565 height 15
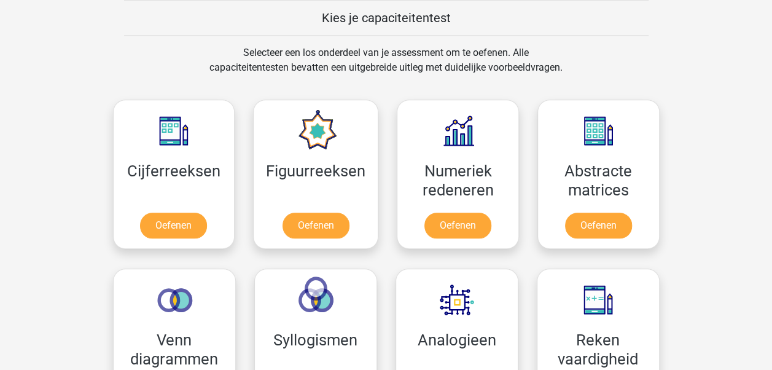
scroll to position [490, 0]
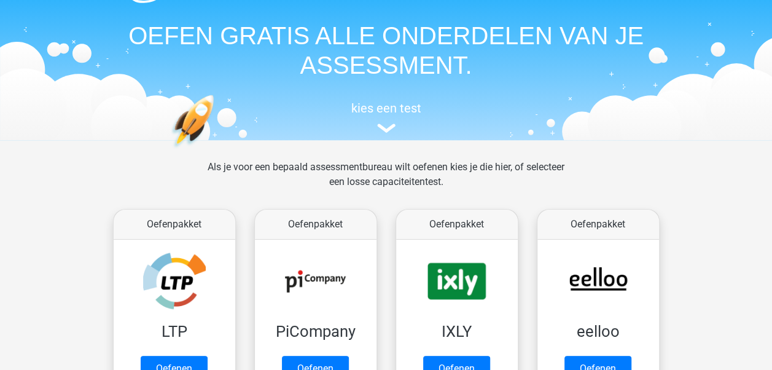
scroll to position [0, 0]
